Goal: Check status: Check status

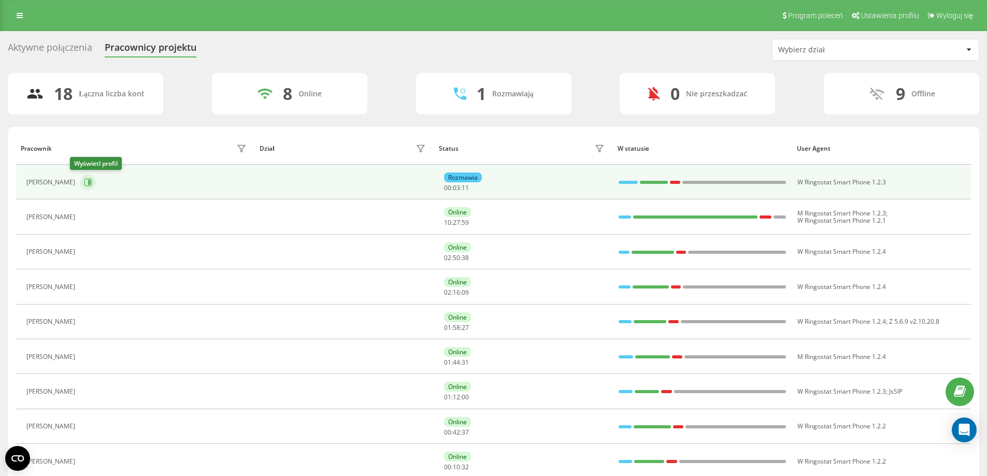
click at [84, 181] on icon at bounding box center [88, 182] width 8 height 8
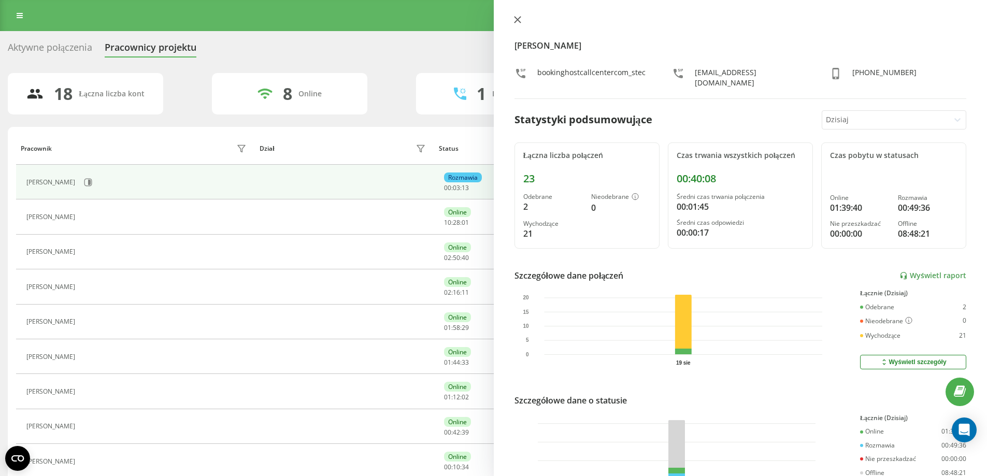
click at [520, 22] on icon at bounding box center [517, 20] width 6 height 6
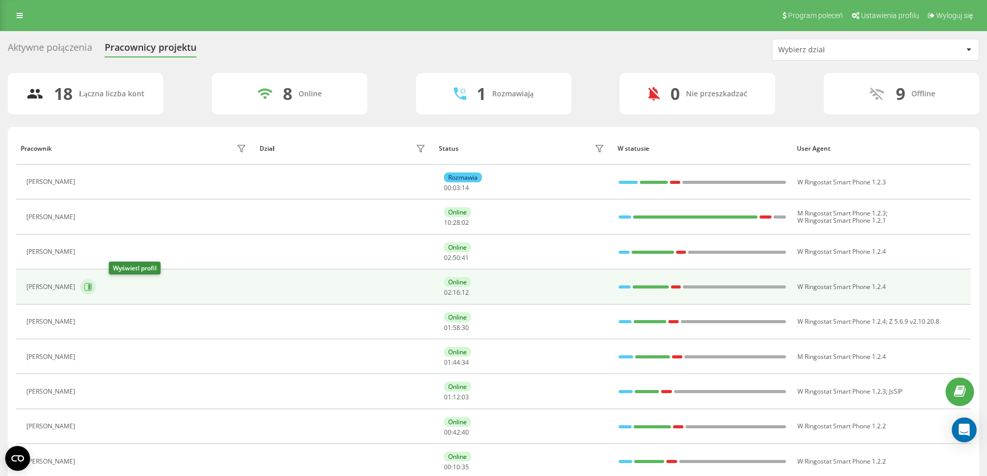
click at [92, 287] on icon at bounding box center [88, 287] width 8 height 8
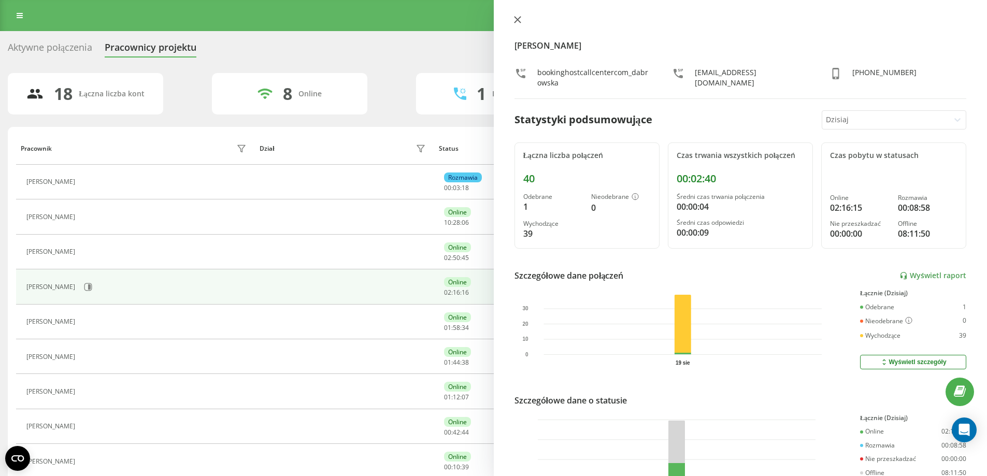
click at [517, 18] on icon at bounding box center [517, 19] width 7 height 7
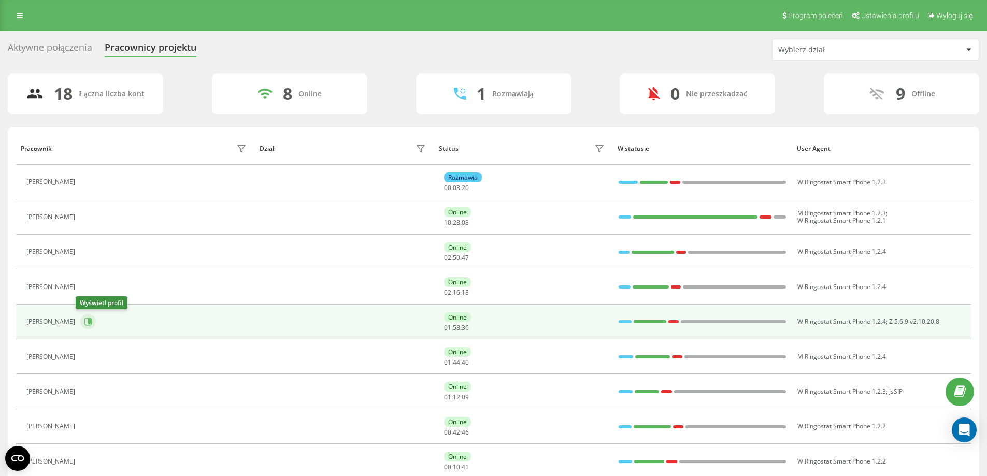
click at [83, 327] on button at bounding box center [88, 322] width 16 height 16
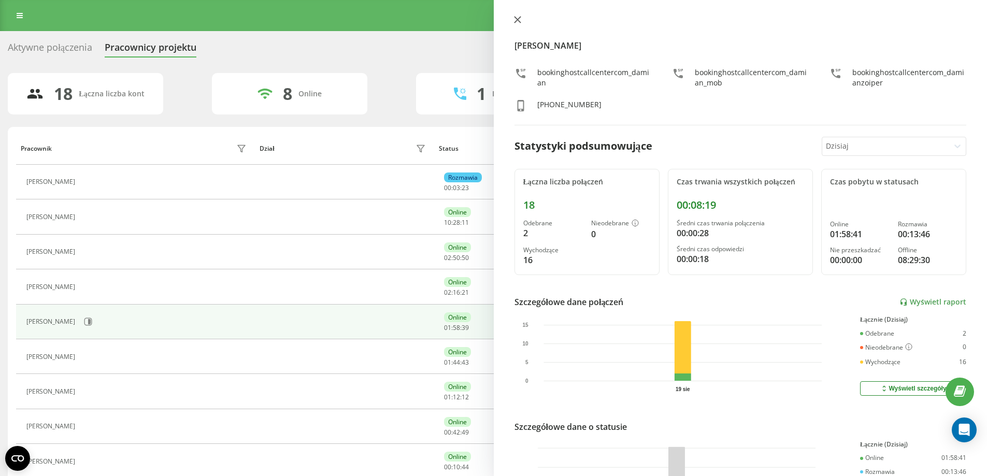
click at [516, 18] on icon at bounding box center [517, 19] width 7 height 7
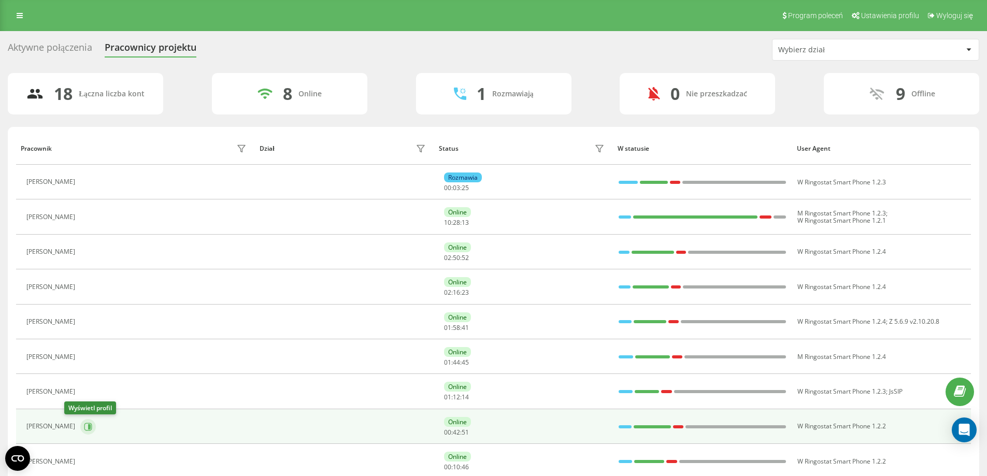
click at [88, 426] on icon at bounding box center [89, 426] width 3 height 5
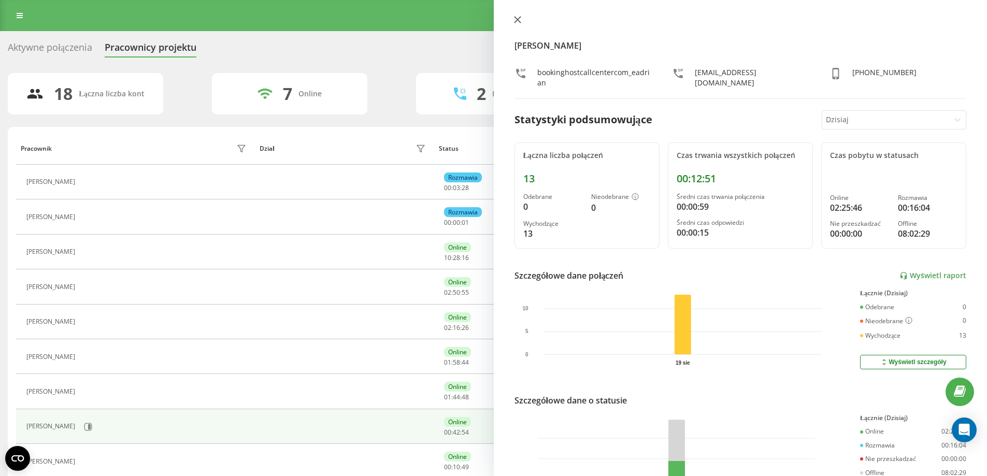
click at [517, 19] on icon at bounding box center [517, 20] width 6 height 6
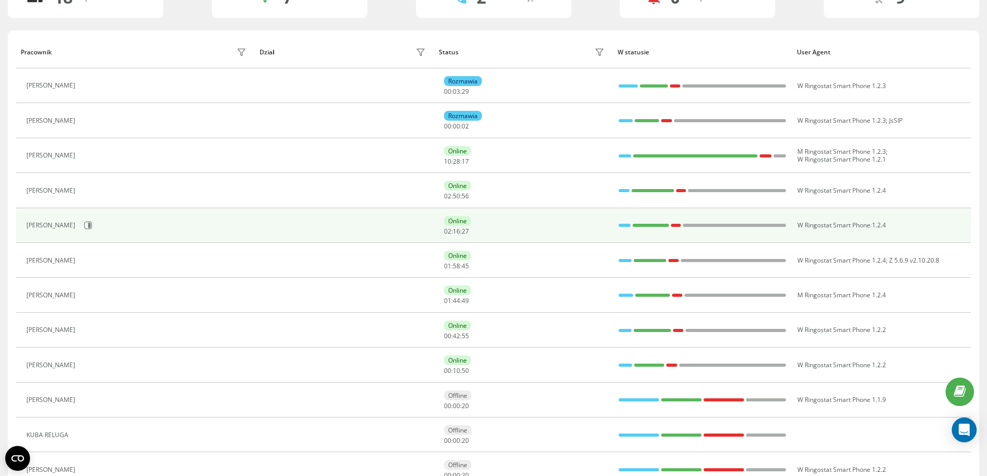
scroll to position [104, 0]
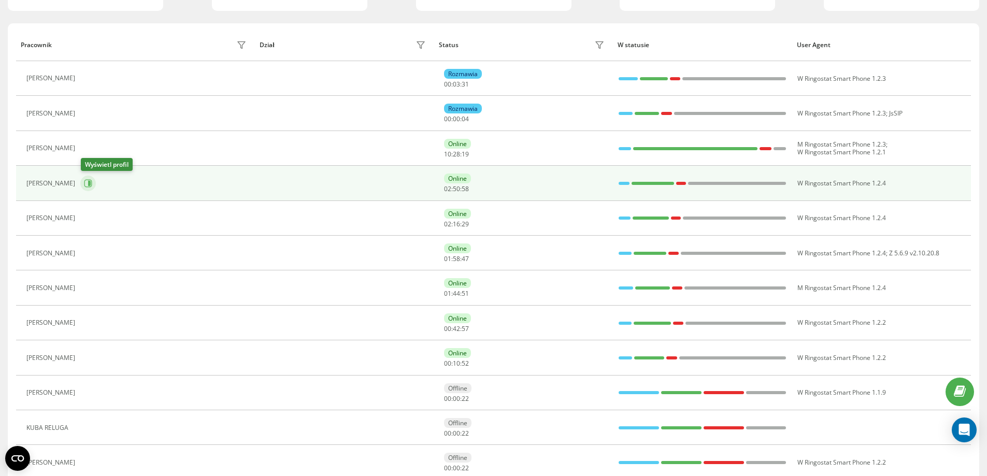
click at [91, 183] on icon at bounding box center [89, 183] width 3 height 5
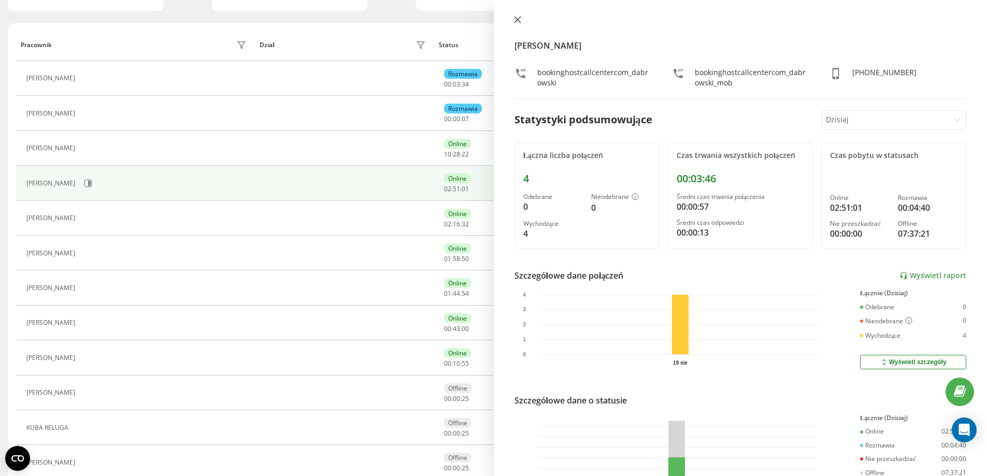
click at [520, 16] on icon at bounding box center [517, 19] width 7 height 7
